Goal: Task Accomplishment & Management: Manage account settings

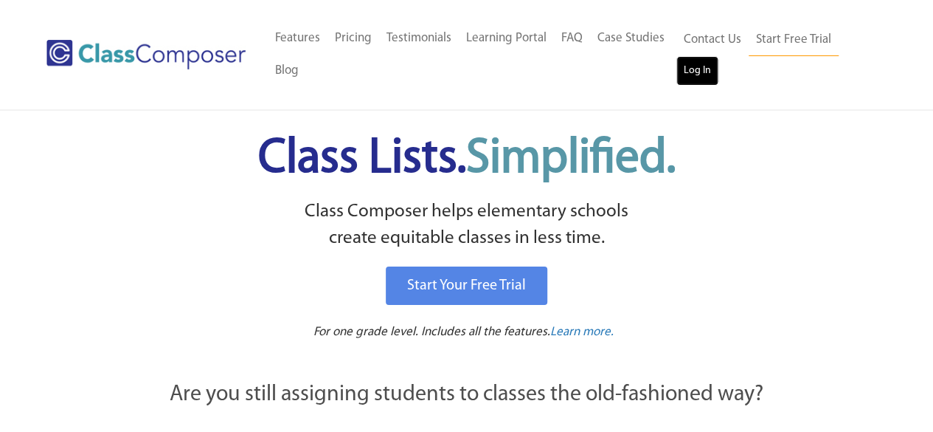
click at [701, 72] on link "Log In" at bounding box center [698, 71] width 42 height 30
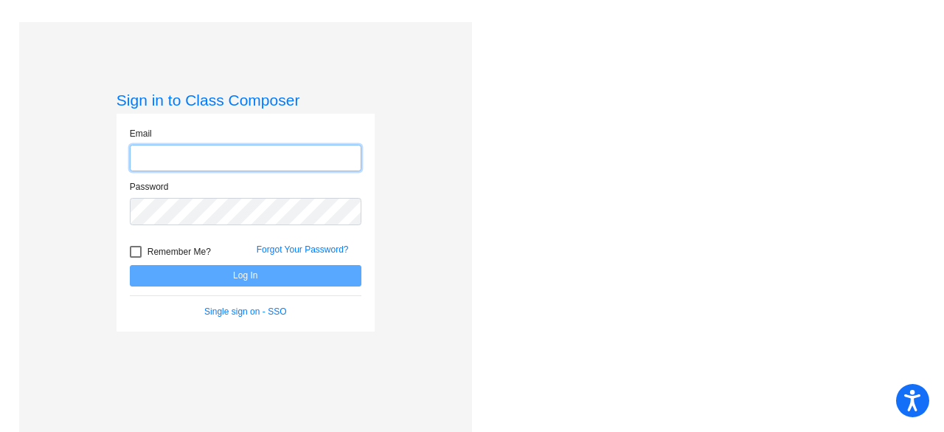
type input "[EMAIL_ADDRESS][DOMAIN_NAME]"
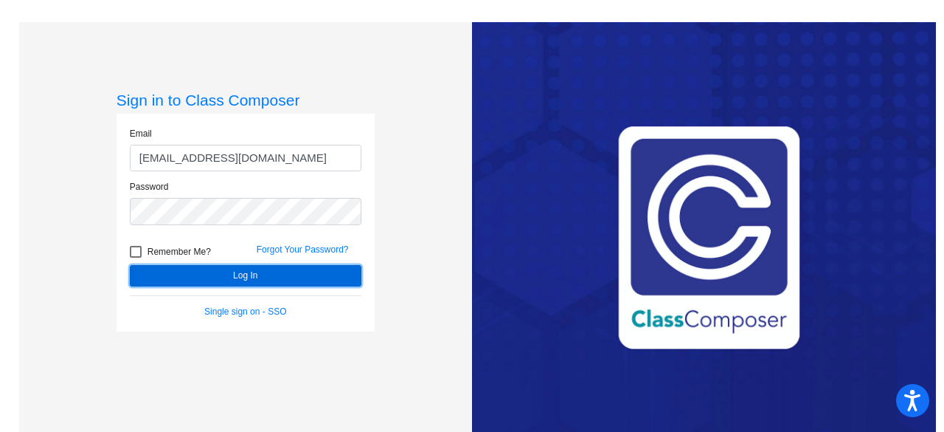
click at [275, 278] on button "Log In" at bounding box center [246, 275] width 232 height 21
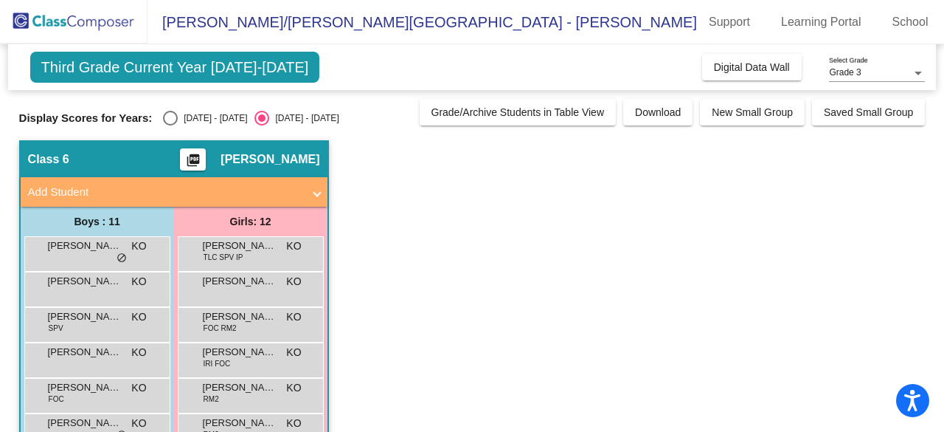
click at [168, 116] on div "Select an option" at bounding box center [170, 118] width 15 height 15
click at [170, 125] on input "[DATE] - [DATE]" at bounding box center [170, 125] width 1 height 1
radio input "true"
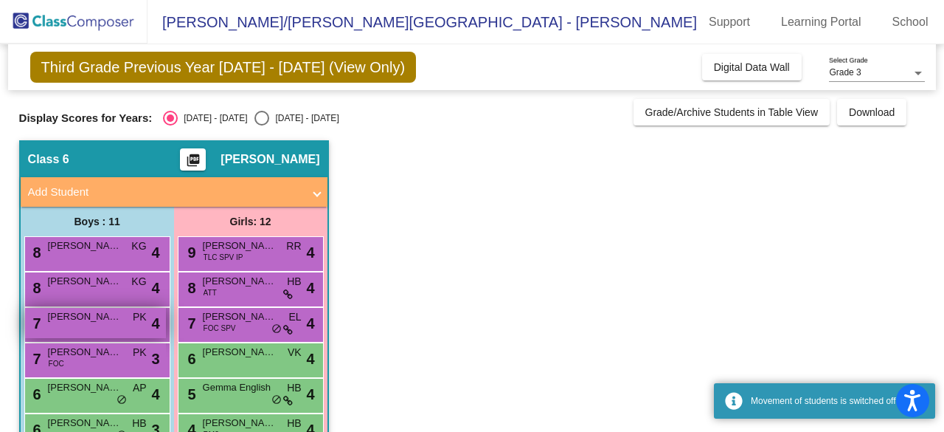
scroll to position [252, 0]
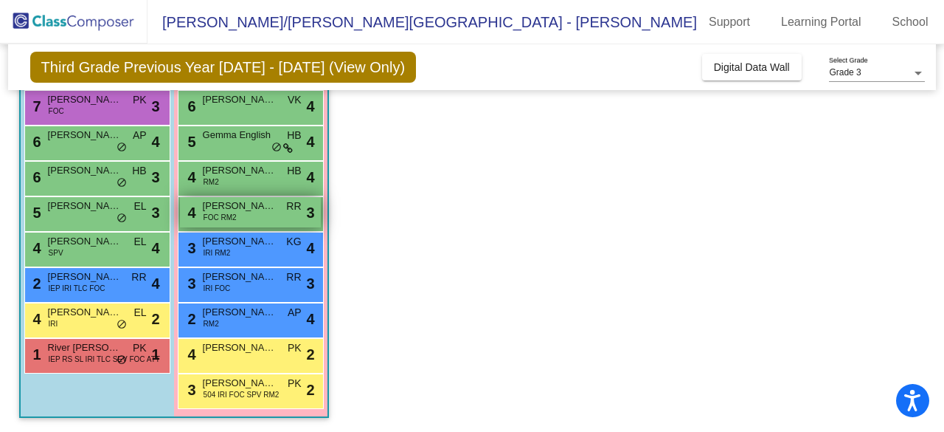
click at [226, 208] on span "[PERSON_NAME]" at bounding box center [240, 205] width 74 height 15
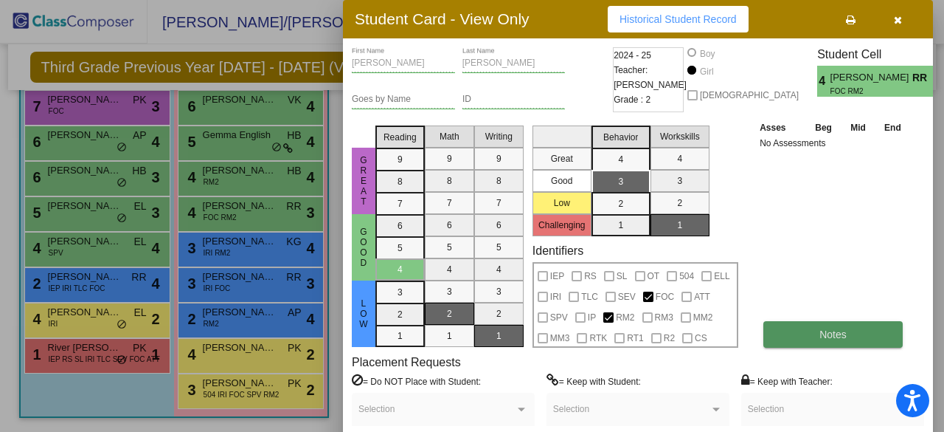
click at [820, 334] on span "Notes" at bounding box center [833, 334] width 27 height 12
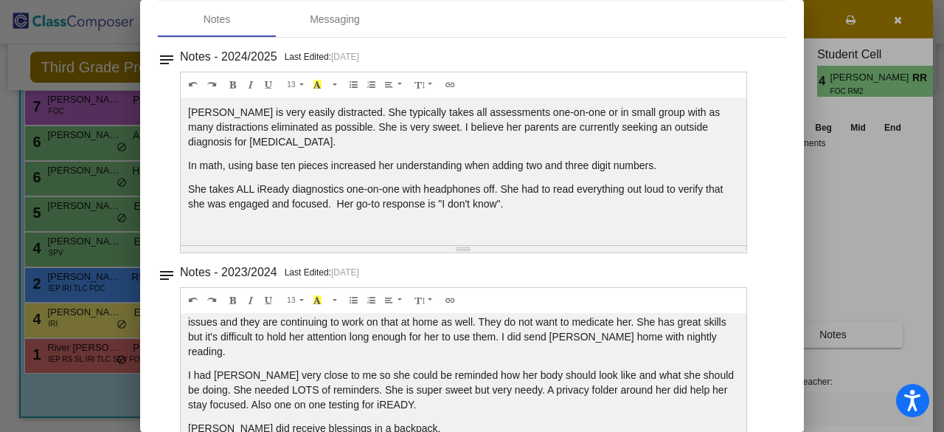
scroll to position [0, 0]
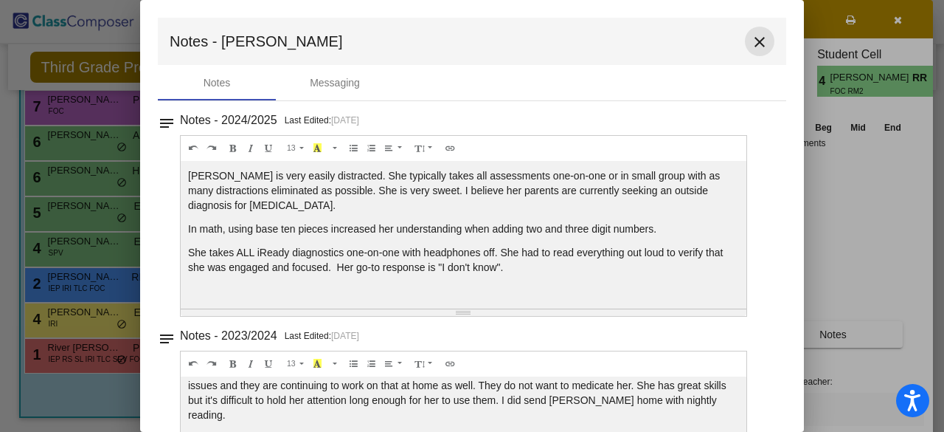
click at [751, 41] on mat-icon "close" at bounding box center [760, 42] width 18 height 18
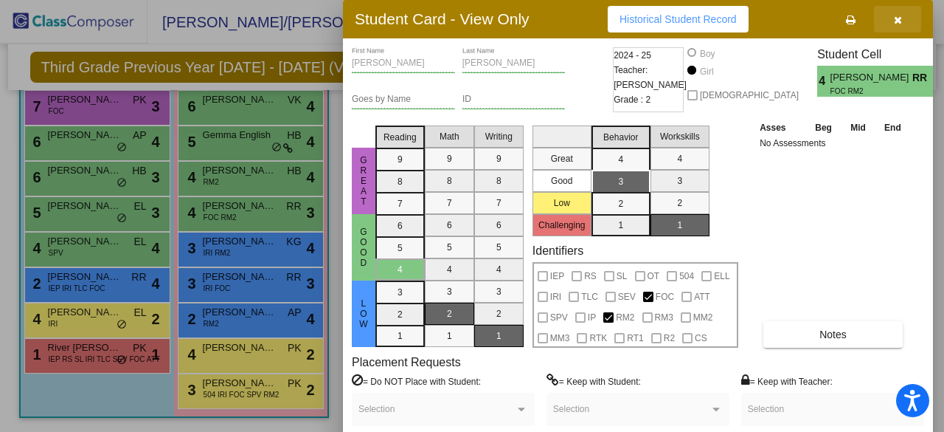
click at [894, 25] on button "button" at bounding box center [897, 19] width 47 height 27
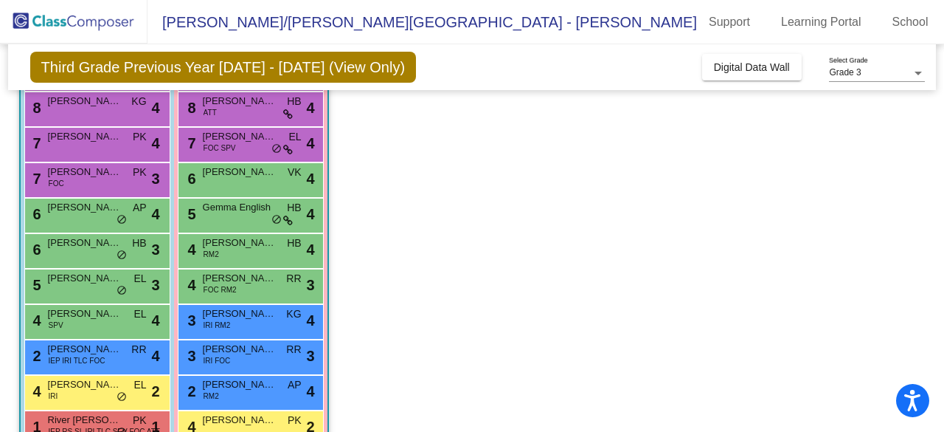
scroll to position [252, 0]
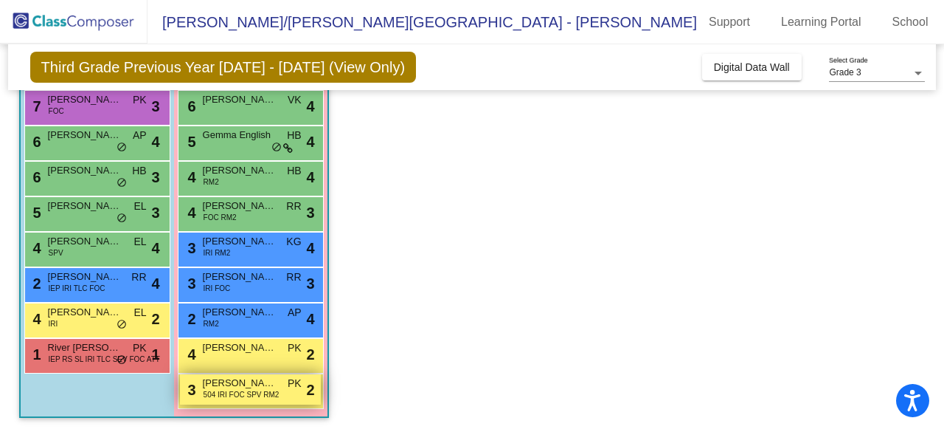
click at [226, 380] on span "[PERSON_NAME]" at bounding box center [240, 383] width 74 height 15
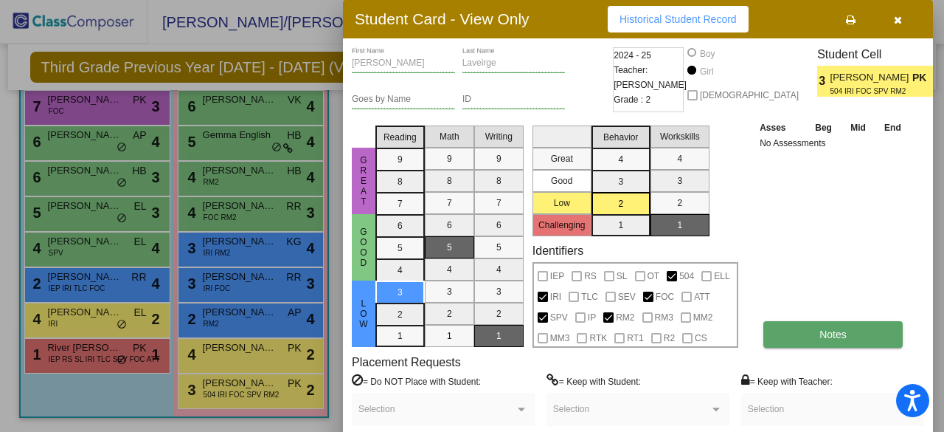
click at [813, 337] on button "Notes" at bounding box center [833, 334] width 139 height 27
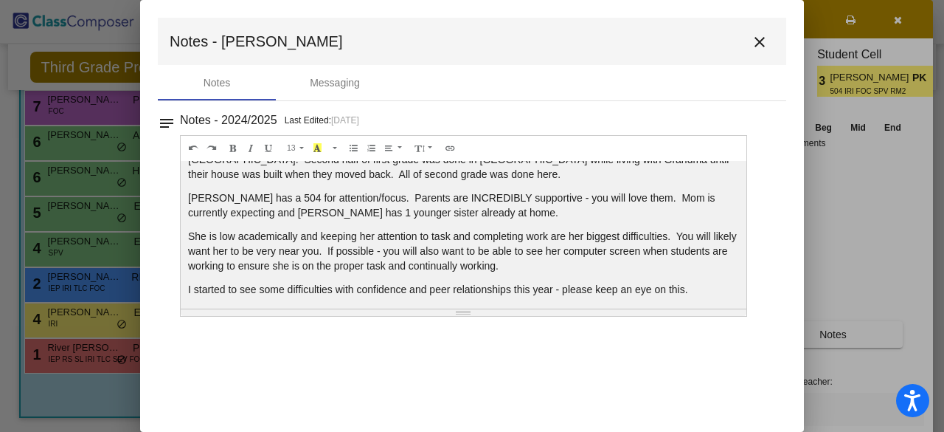
scroll to position [35, 0]
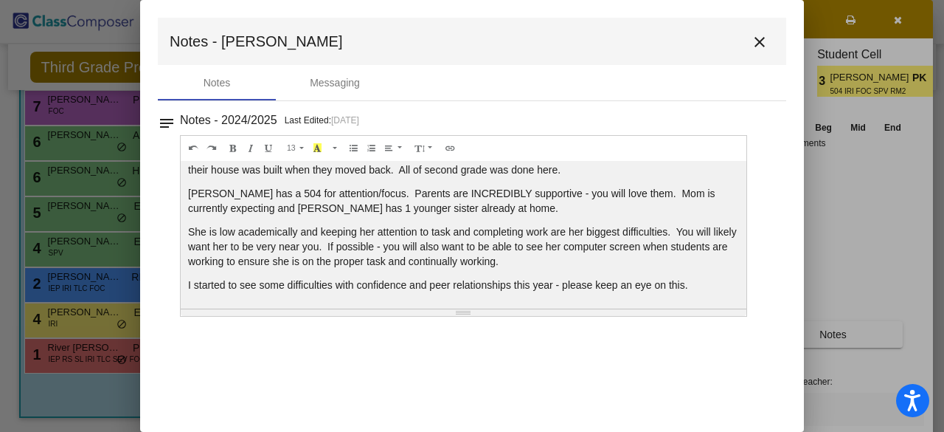
click at [757, 46] on mat-icon "close" at bounding box center [760, 42] width 18 height 18
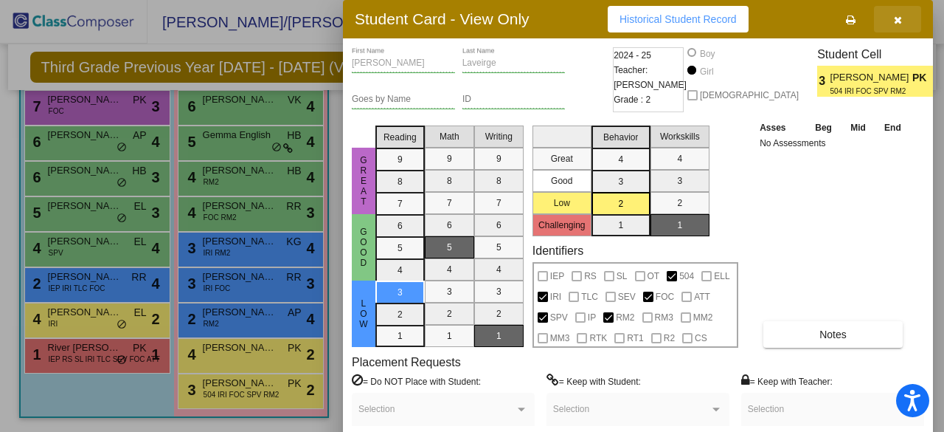
click at [894, 21] on icon "button" at bounding box center [898, 20] width 8 height 10
